Goal: Information Seeking & Learning: Learn about a topic

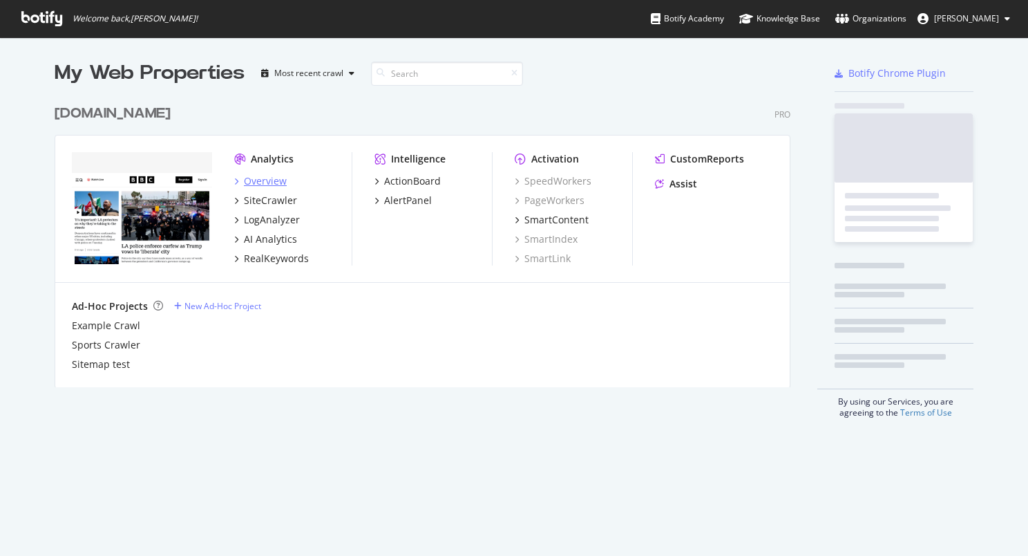
scroll to position [545, 1007]
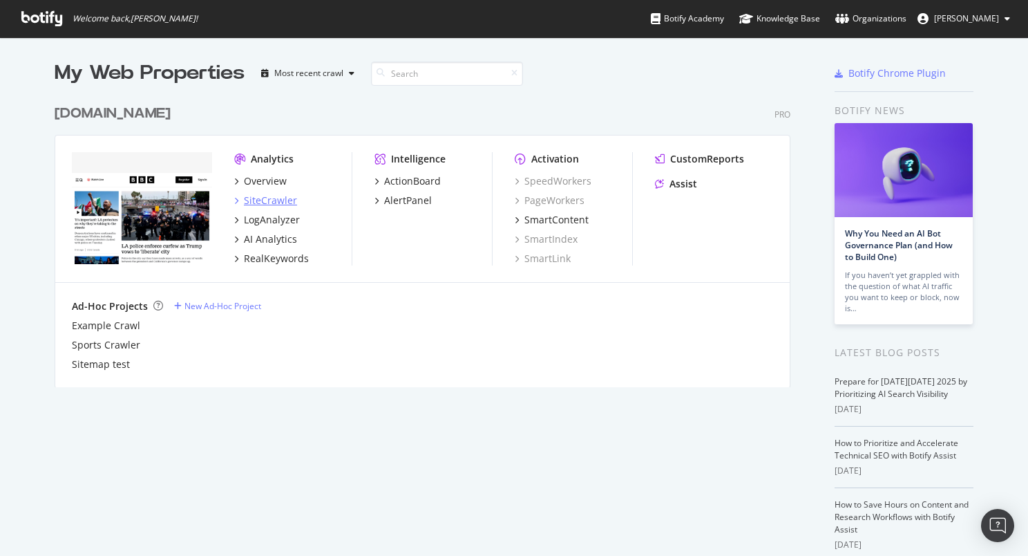
click at [249, 201] on div "SiteCrawler" at bounding box center [270, 200] width 53 height 14
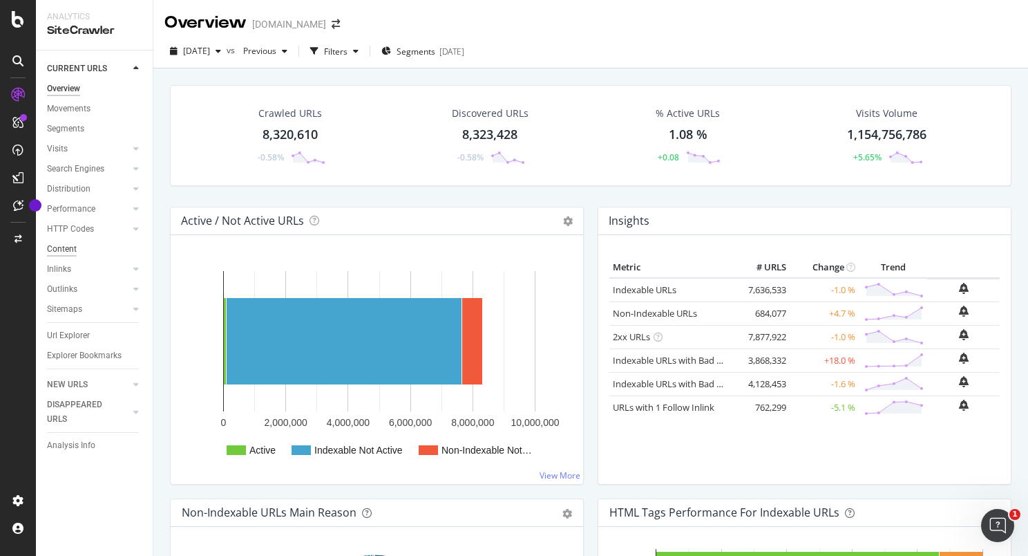
click at [73, 254] on div "Content" at bounding box center [62, 249] width 30 height 15
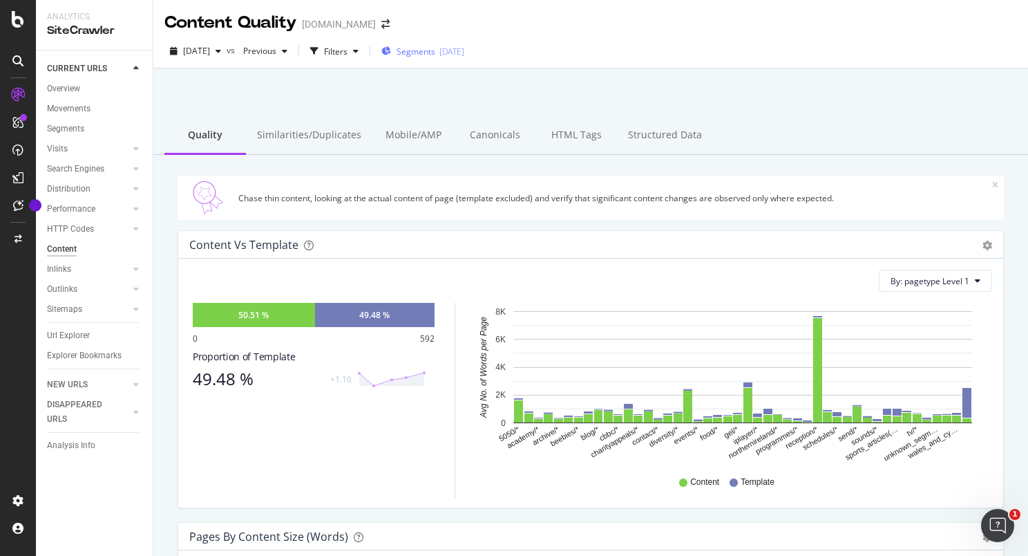
click at [422, 53] on span "Segments" at bounding box center [416, 52] width 39 height 12
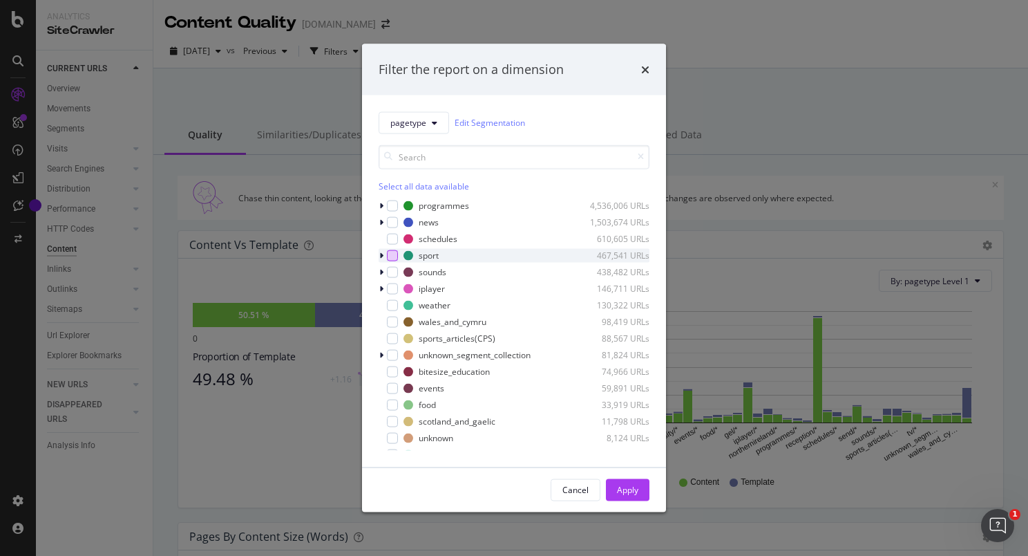
click at [390, 256] on div "modal" at bounding box center [392, 254] width 11 height 11
click at [640, 491] on button "Apply" at bounding box center [628, 489] width 44 height 22
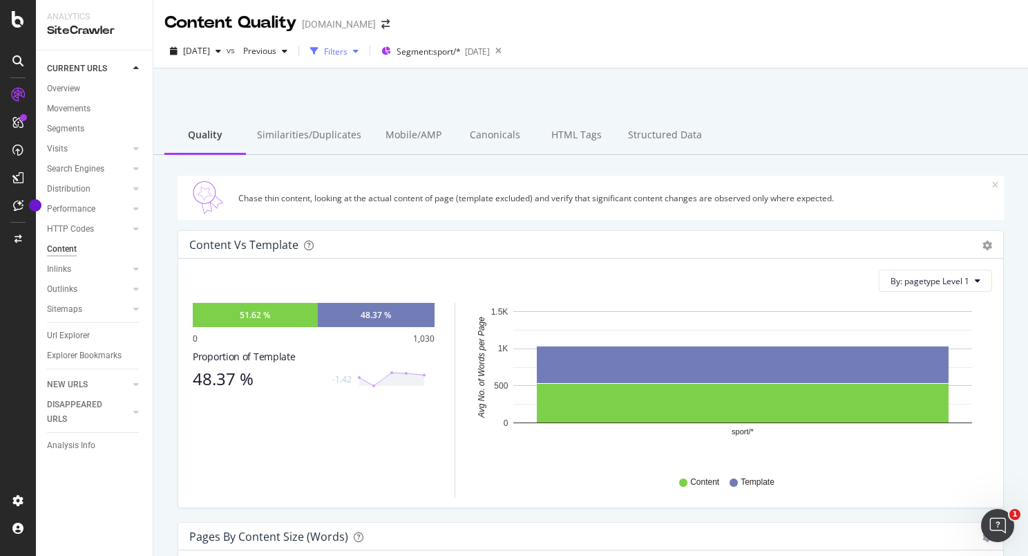
click at [363, 59] on div "Filters" at bounding box center [334, 51] width 59 height 21
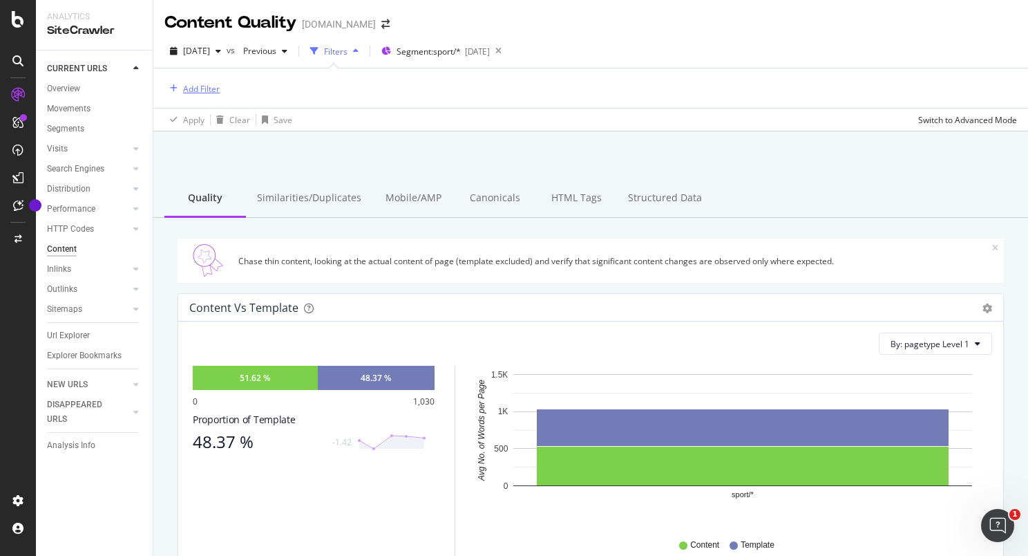
click at [192, 88] on div "Add Filter" at bounding box center [201, 89] width 37 height 12
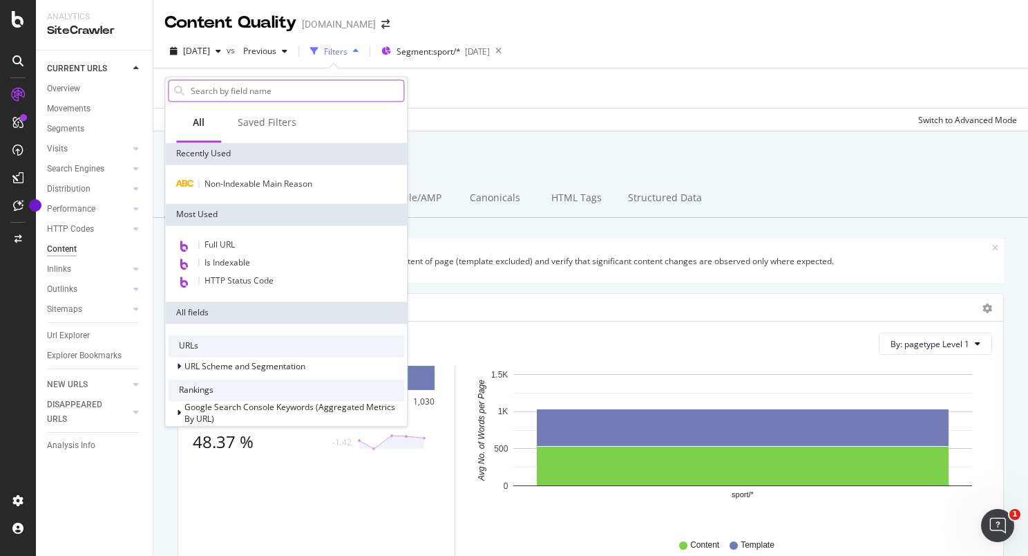
click at [217, 92] on input "text" at bounding box center [296, 90] width 214 height 21
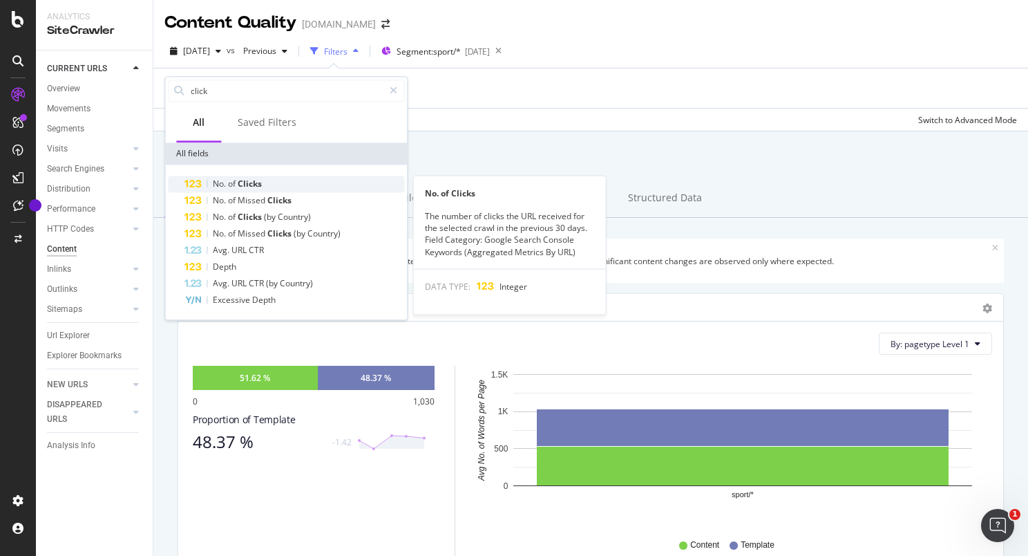
type input "click"
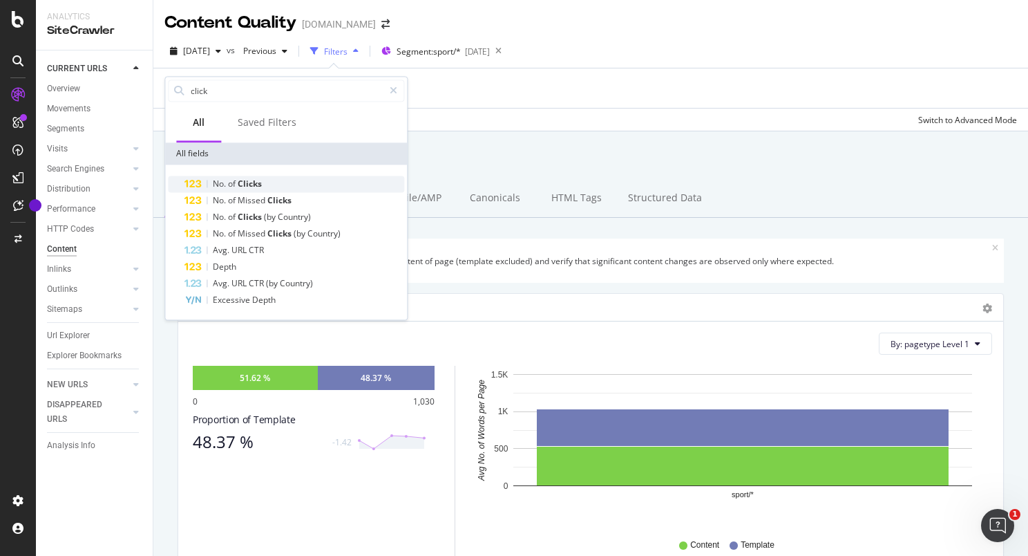
click at [253, 182] on span "Clicks" at bounding box center [250, 184] width 24 height 12
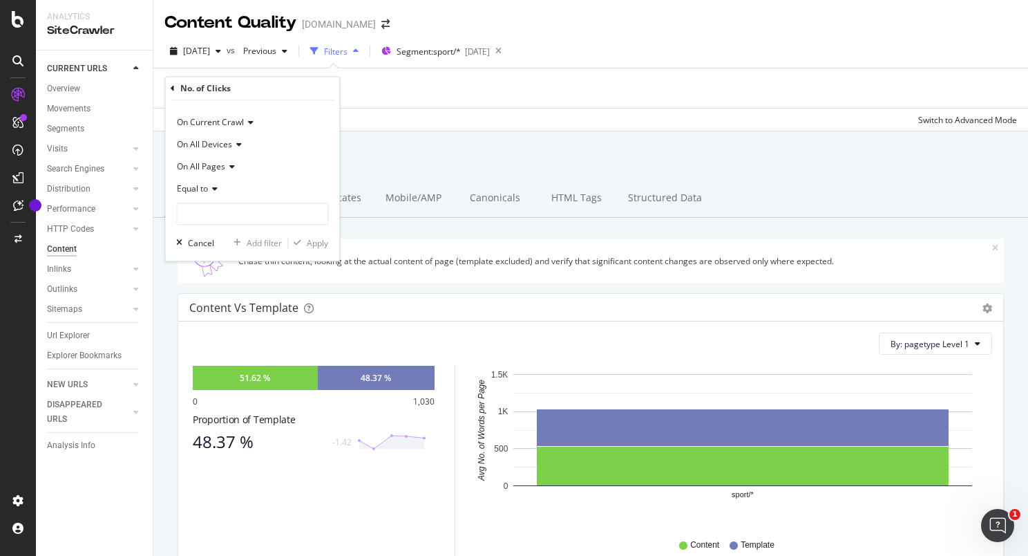
click at [205, 189] on span "Equal to" at bounding box center [192, 189] width 31 height 12
click at [223, 285] on span "Greater than" at bounding box center [208, 289] width 50 height 12
click at [214, 213] on input "number" at bounding box center [252, 214] width 152 height 22
type input "1000"
click at [301, 240] on icon "button" at bounding box center [298, 243] width 8 height 8
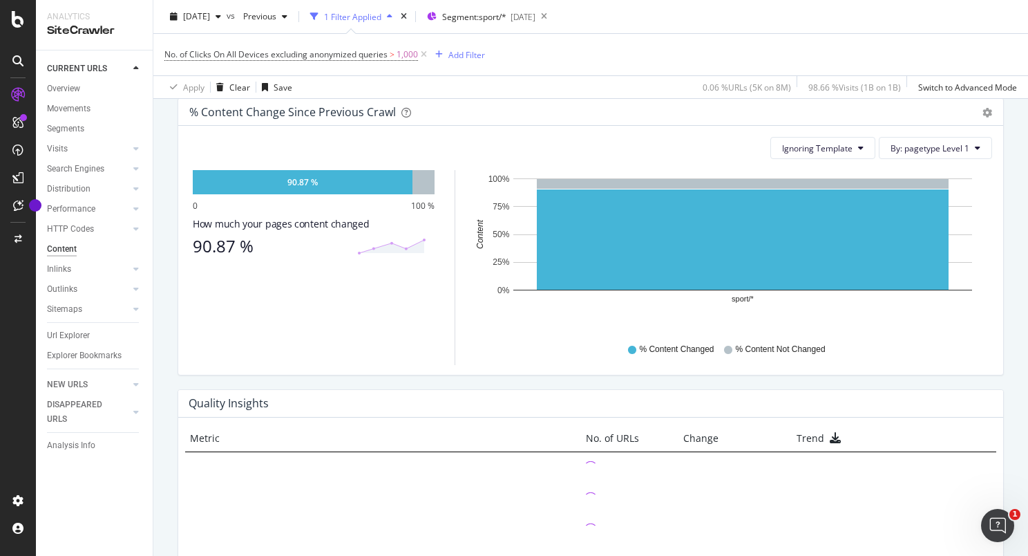
scroll to position [911, 0]
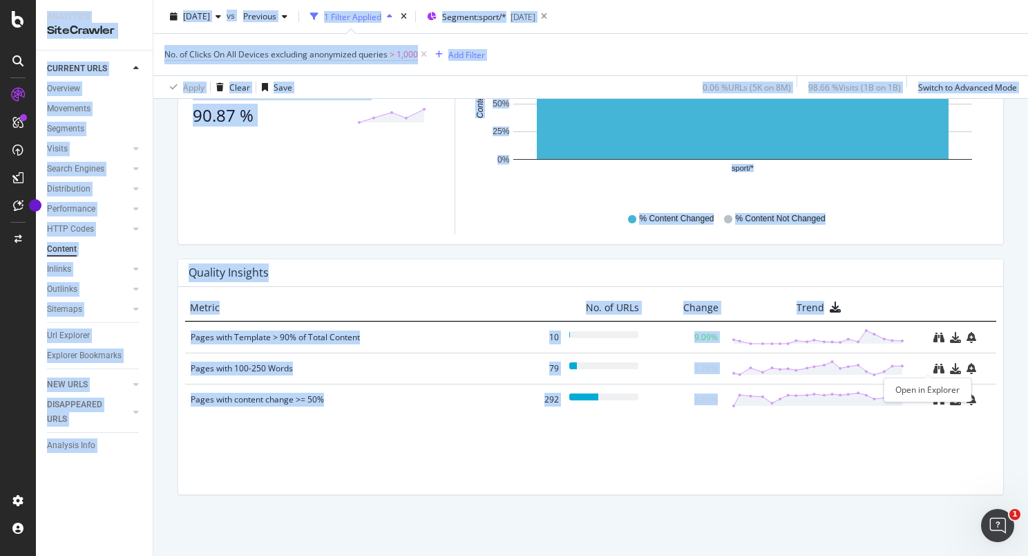
drag, startPoint x: 929, startPoint y: 365, endPoint x: 871, endPoint y: 464, distance: 115.5
click at [868, 470] on div "Metric No. of URLs Change Trend Pages with Template > 90% of Total Content 10 9…" at bounding box center [590, 390] width 825 height 207
click at [934, 368] on icon "binoculars" at bounding box center [939, 368] width 11 height 11
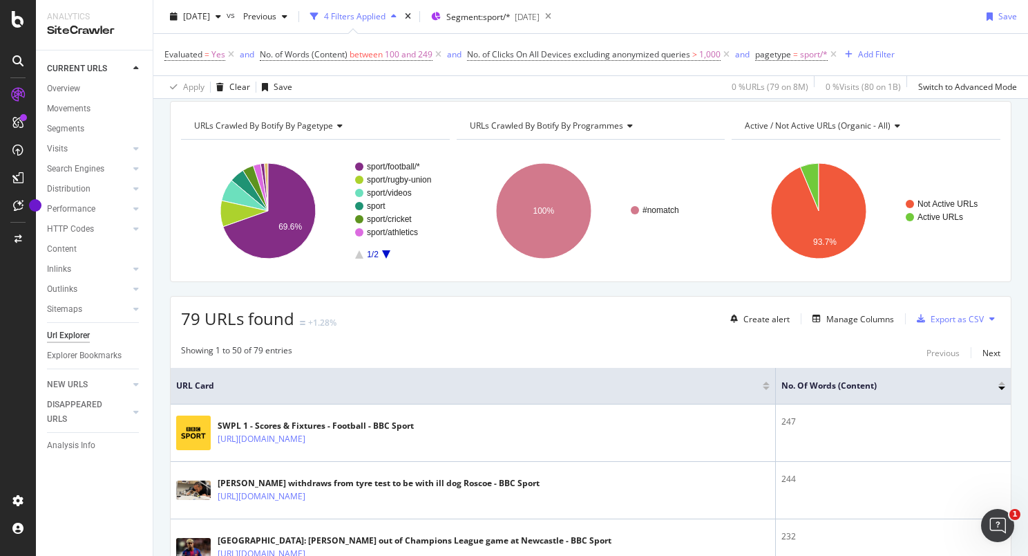
scroll to position [276, 0]
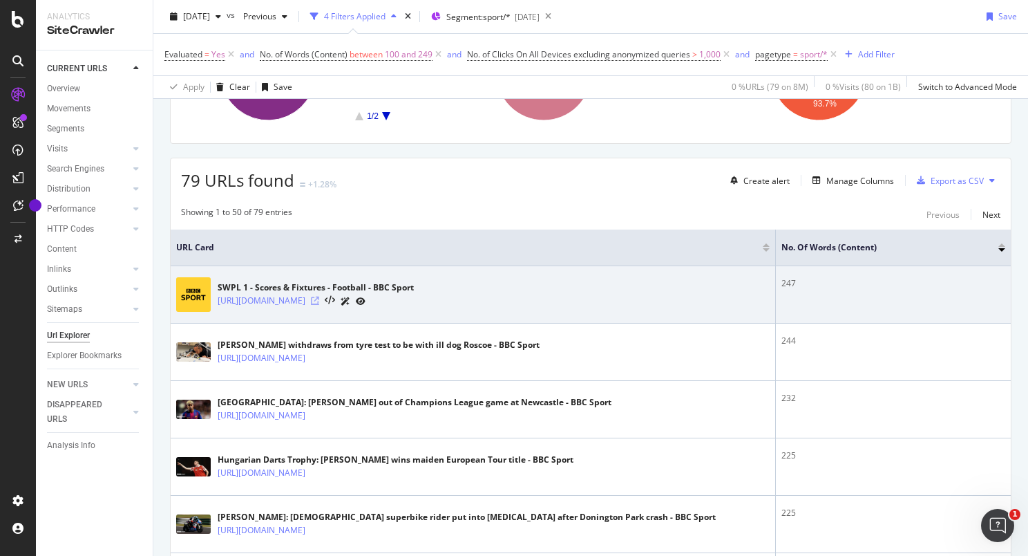
click at [319, 299] on icon at bounding box center [315, 300] width 8 height 8
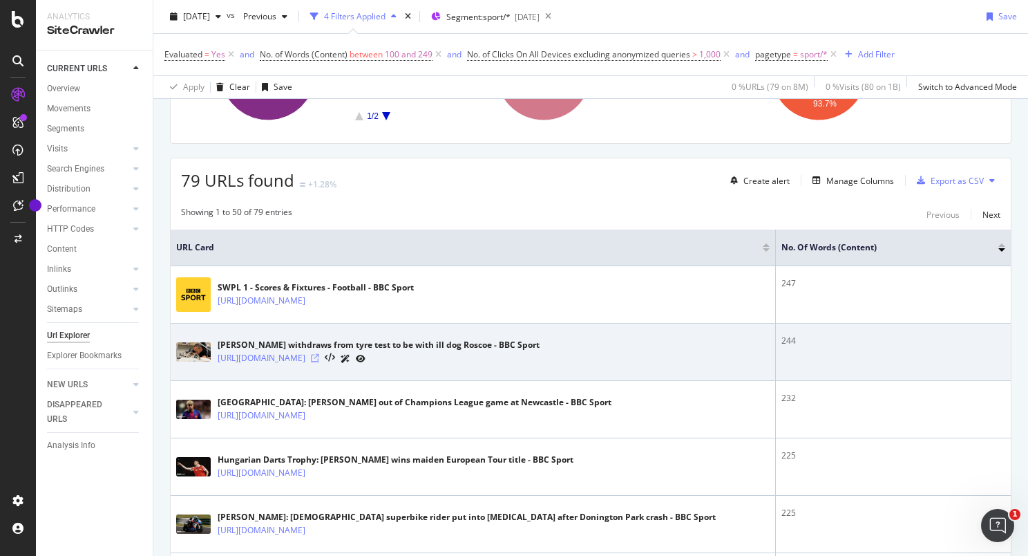
click at [319, 357] on icon at bounding box center [315, 358] width 8 height 8
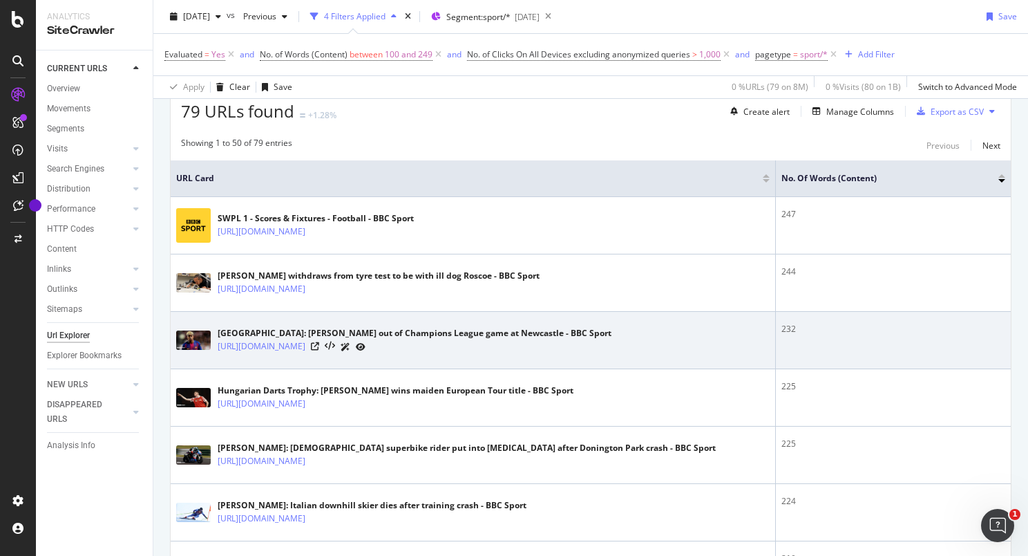
scroll to position [415, 0]
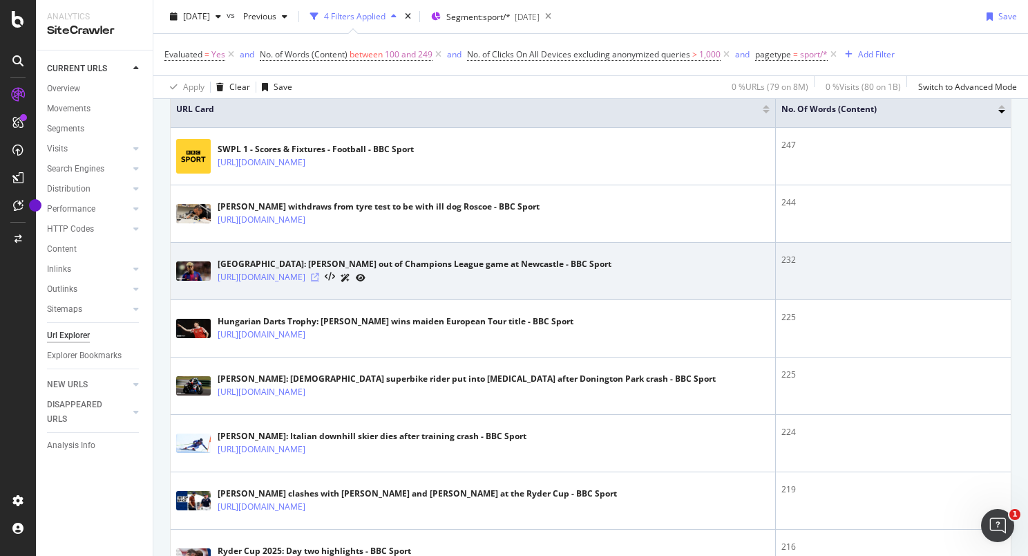
click at [319, 278] on icon at bounding box center [315, 277] width 8 height 8
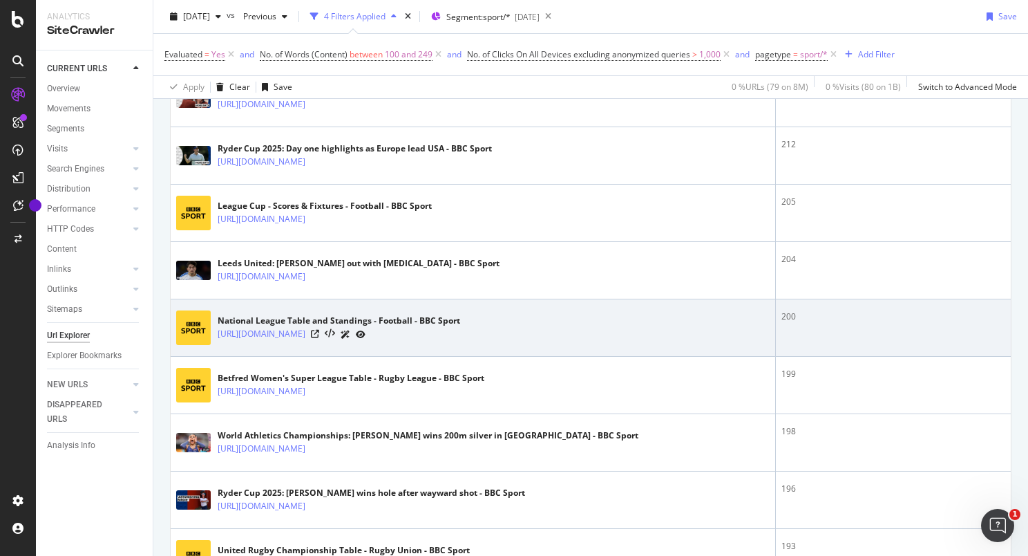
scroll to position [898, 0]
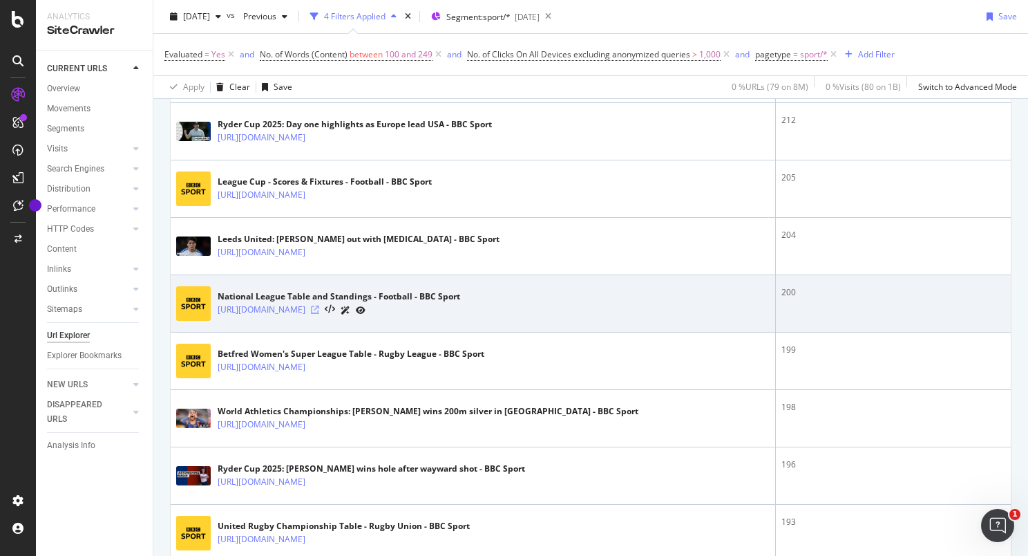
click at [319, 305] on icon at bounding box center [315, 309] width 8 height 8
